Goal: Find contact information: Find contact information

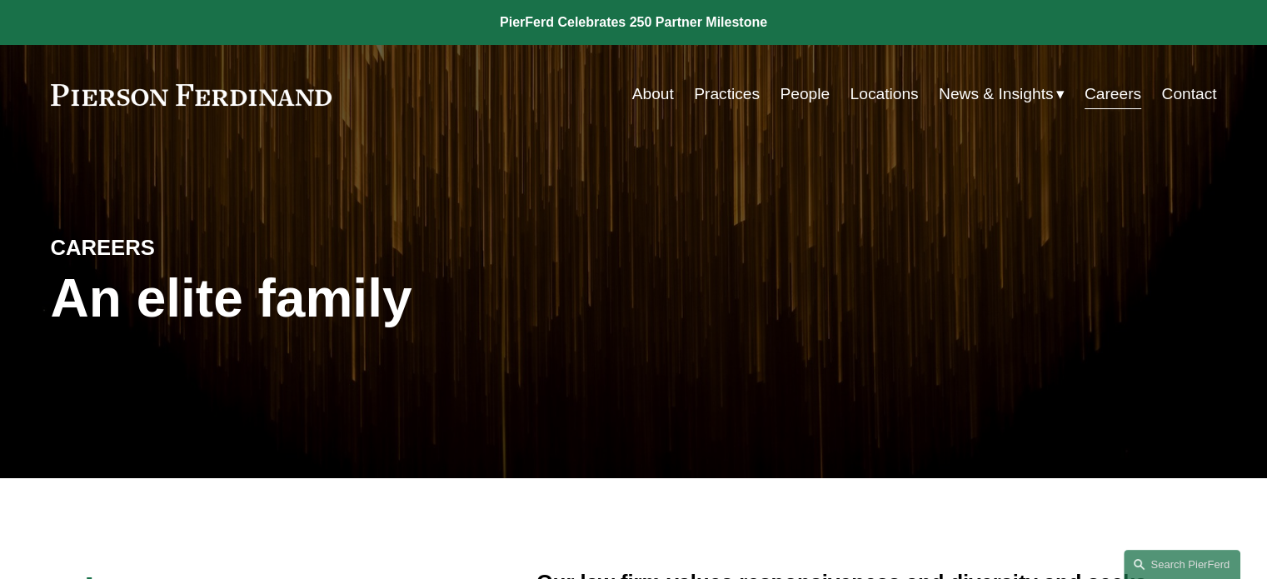
click at [803, 106] on link "People" at bounding box center [805, 94] width 50 height 32
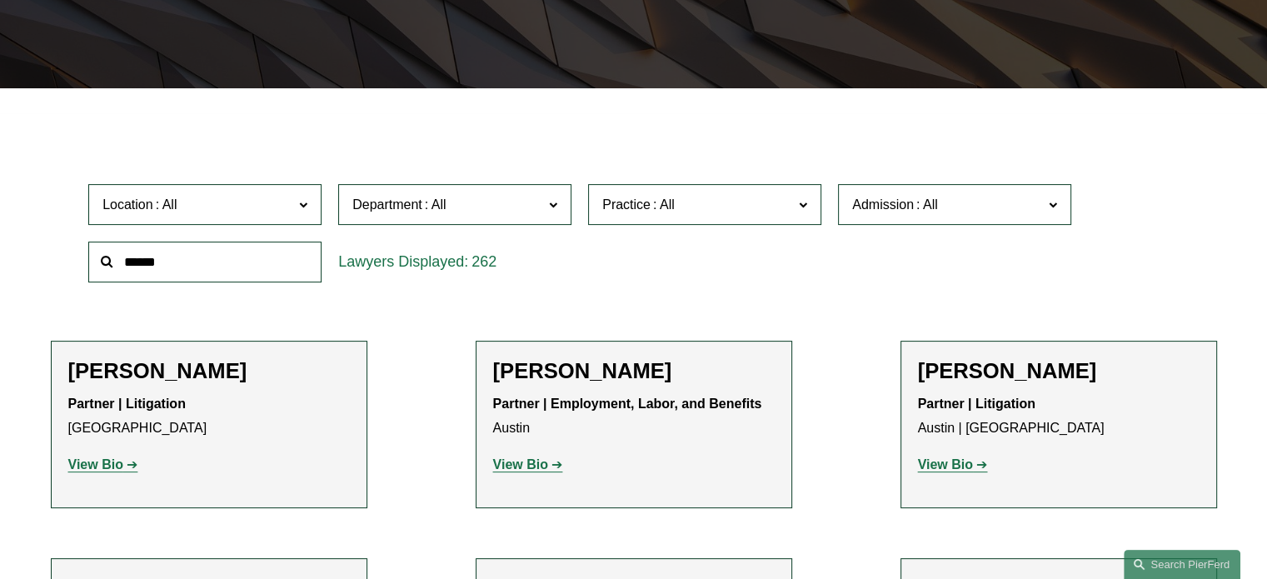
scroll to position [391, 0]
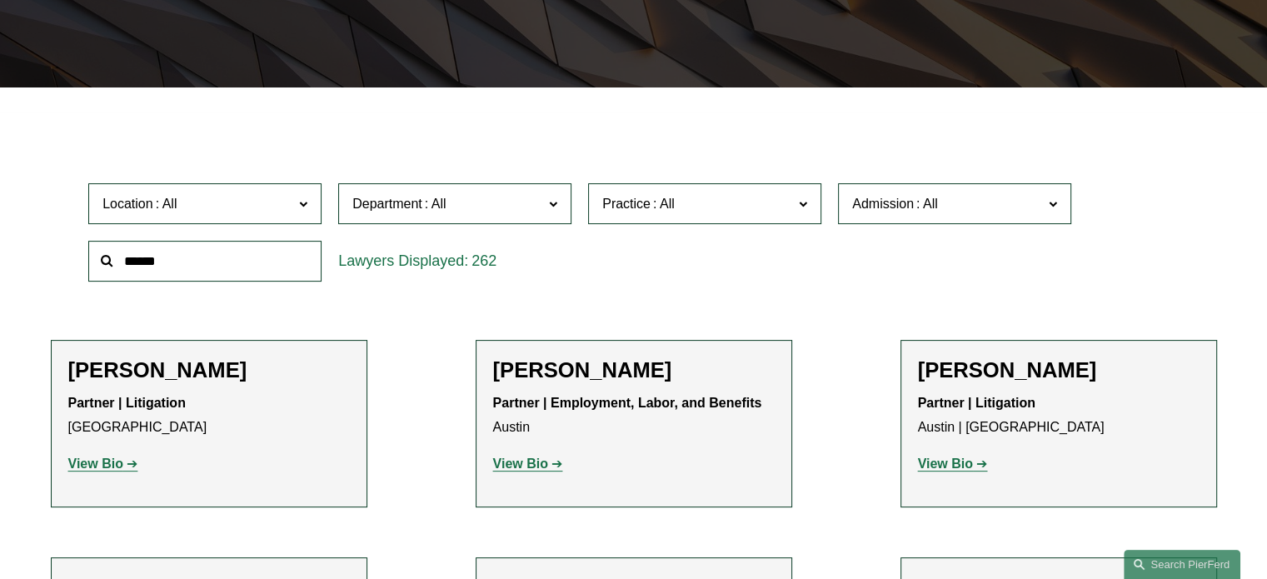
click at [117, 203] on span "Location" at bounding box center [127, 204] width 51 height 14
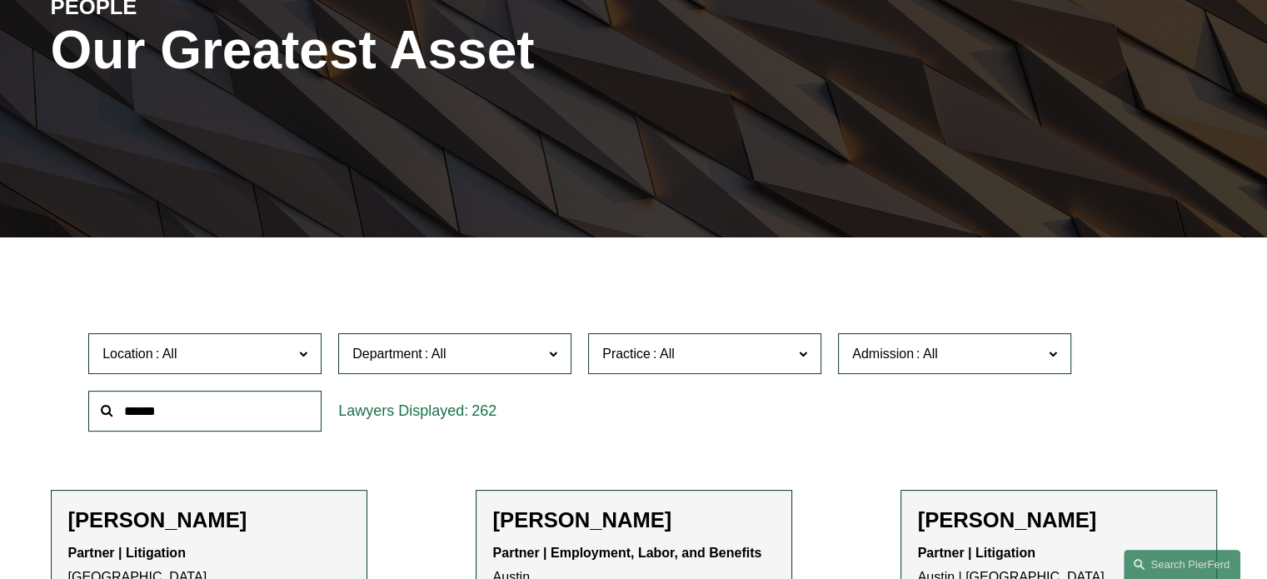
scroll to position [0, 0]
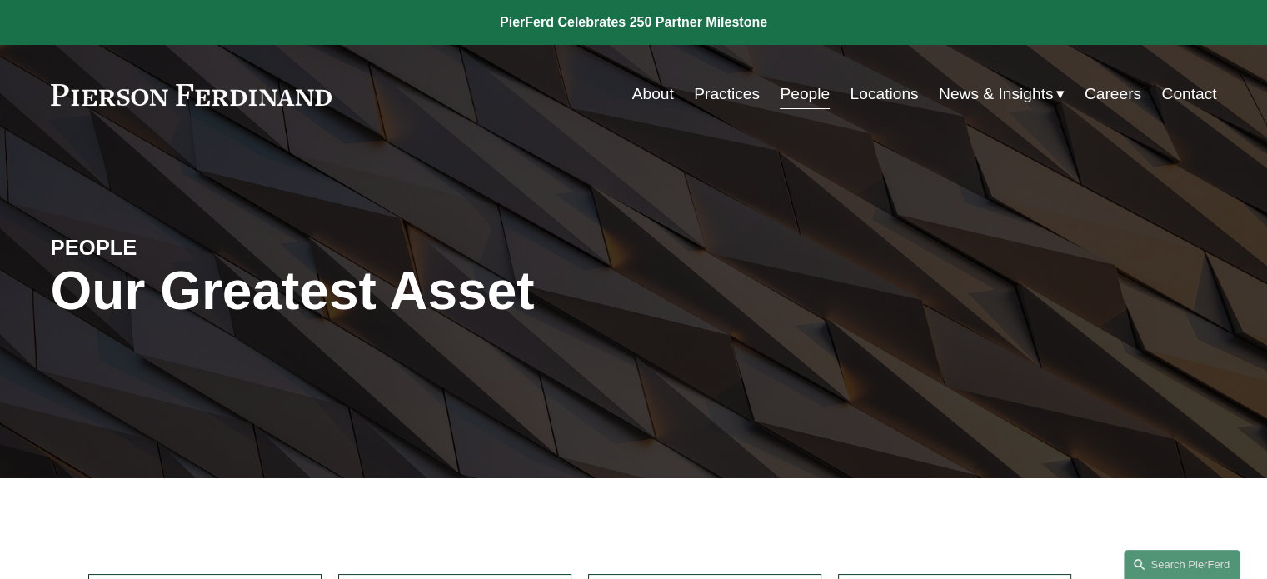
click at [1196, 97] on link "Contact" at bounding box center [1188, 94] width 55 height 32
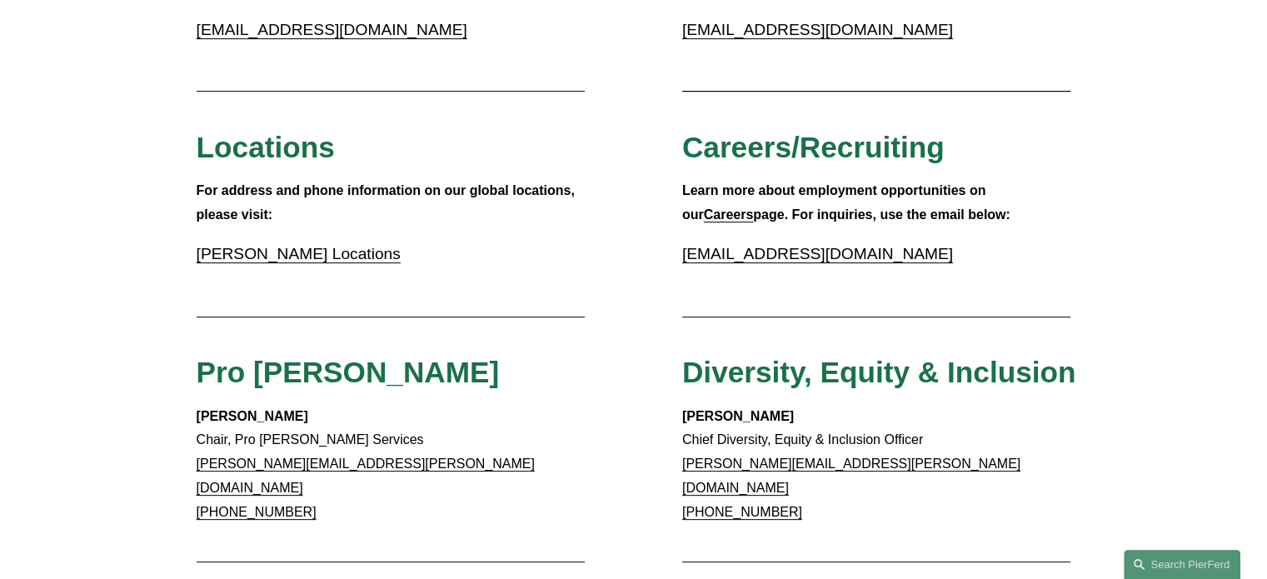
scroll to position [501, 0]
click at [766, 250] on link "[EMAIL_ADDRESS][DOMAIN_NAME]" at bounding box center [817, 252] width 271 height 17
